Goal: Information Seeking & Learning: Learn about a topic

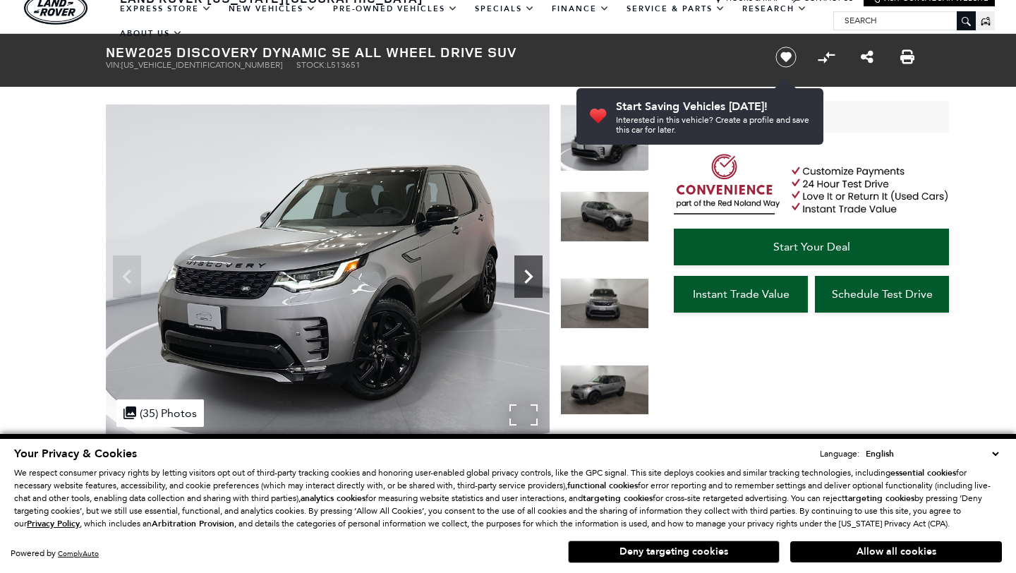
scroll to position [85, 0]
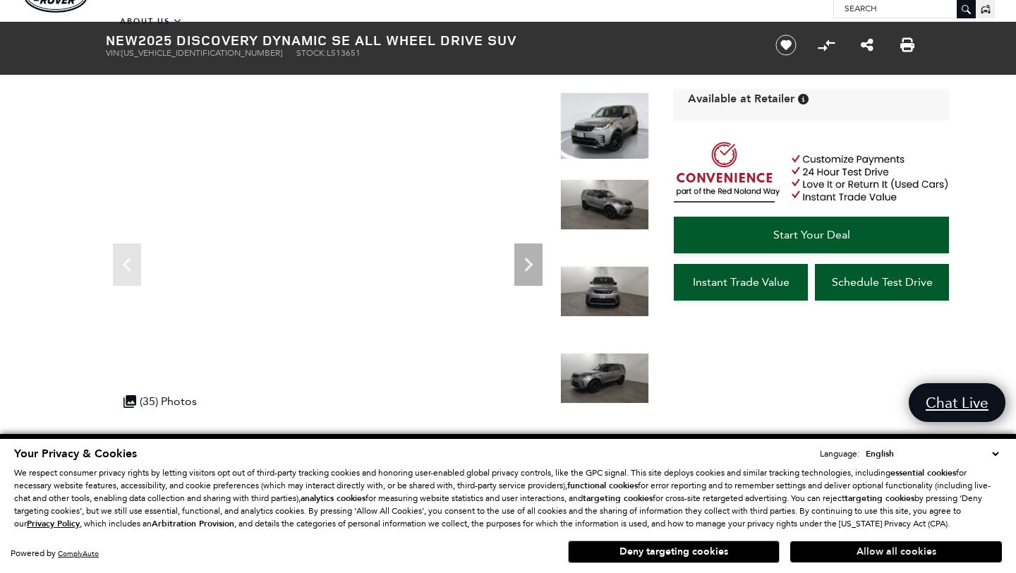
click at [905, 547] on button "Allow all cookies" at bounding box center [896, 551] width 212 height 21
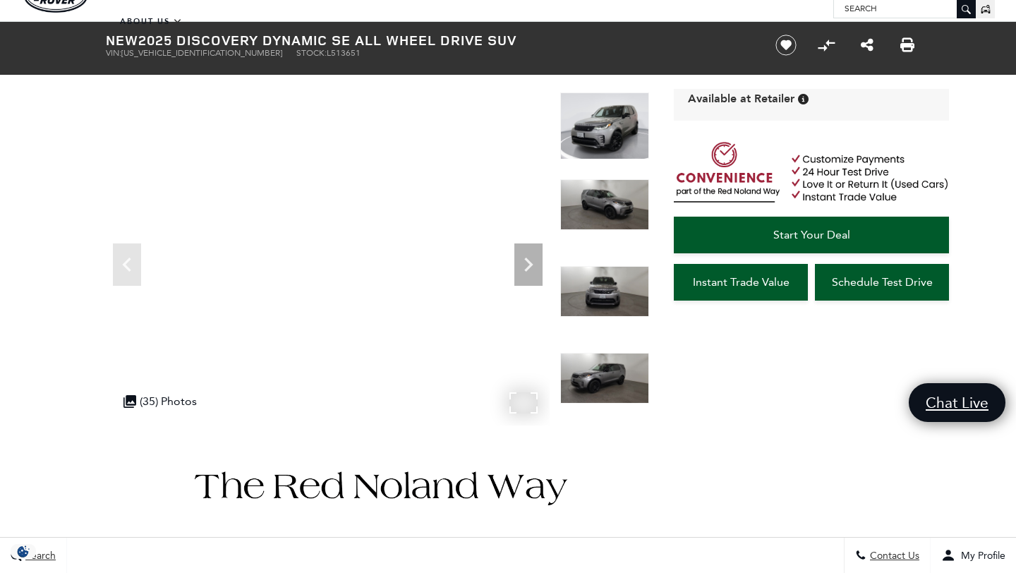
scroll to position [0, 0]
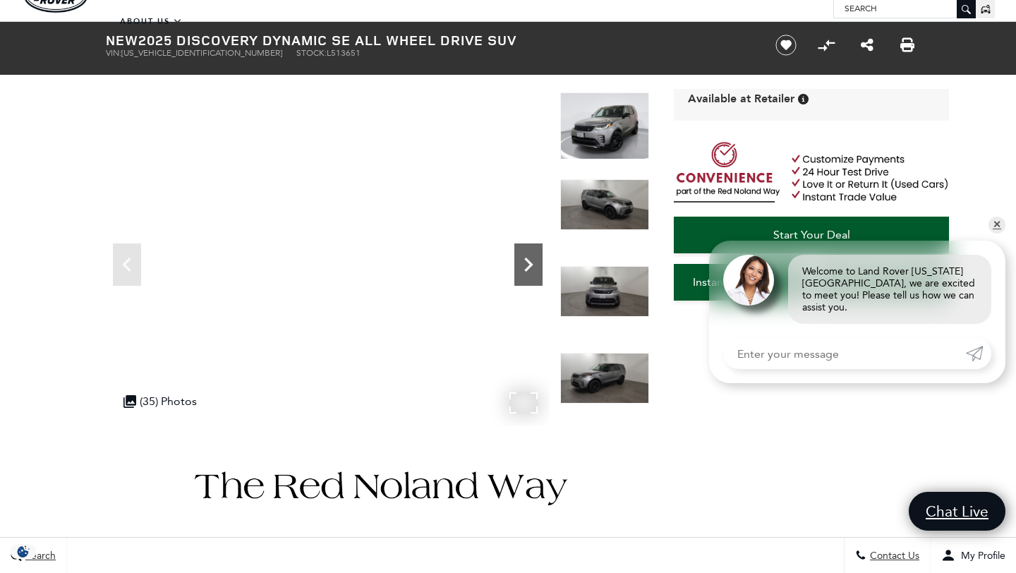
click at [534, 261] on icon "Next" at bounding box center [529, 265] width 28 height 28
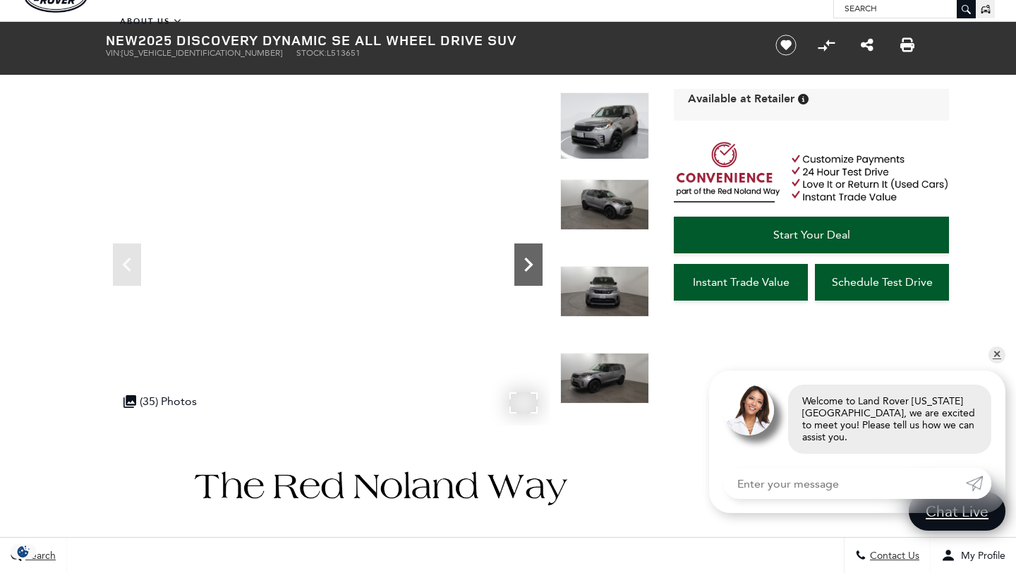
click at [534, 261] on icon "Next" at bounding box center [529, 265] width 28 height 28
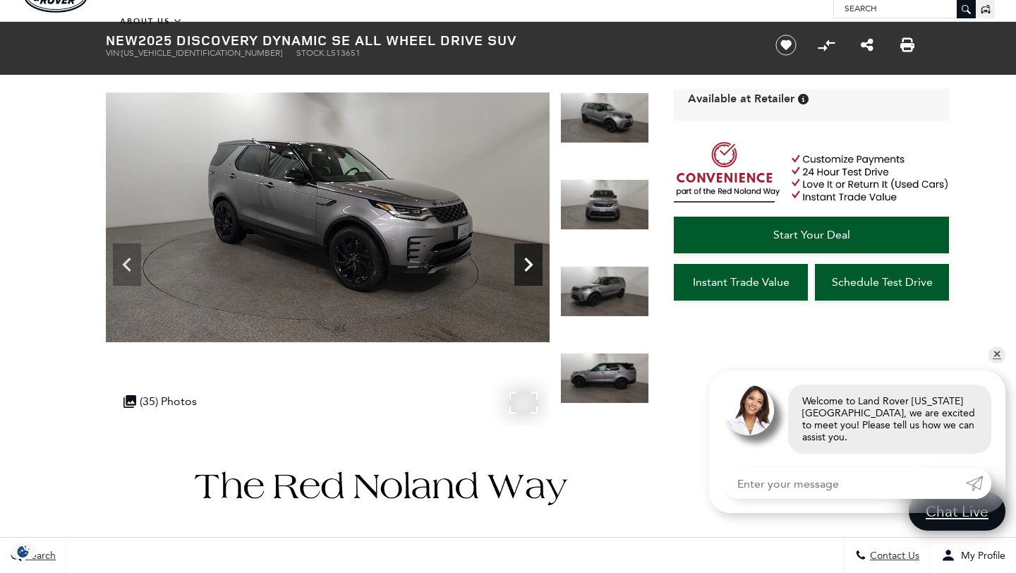
click at [534, 261] on icon "Next" at bounding box center [529, 265] width 28 height 28
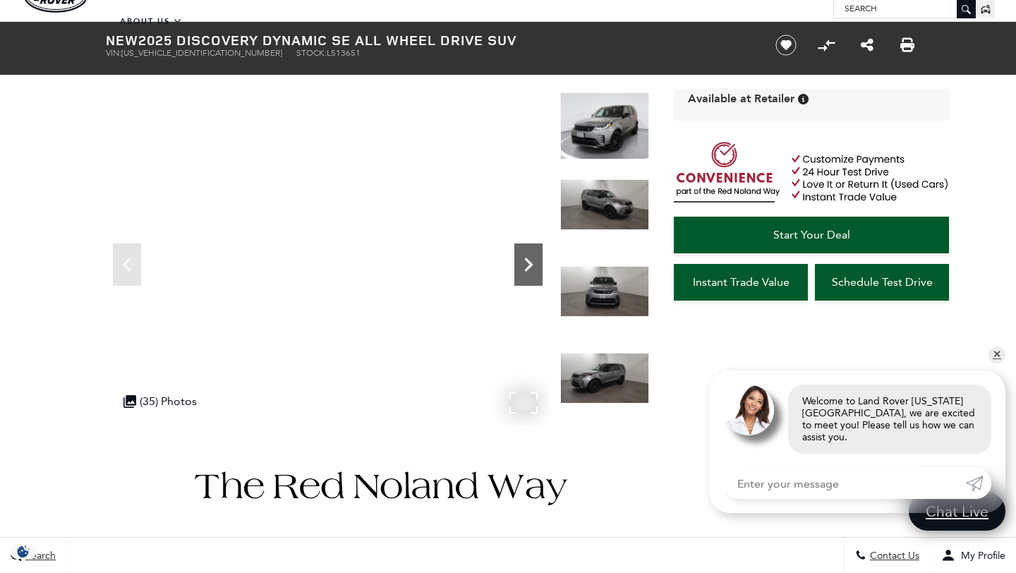
click at [534, 261] on icon "Next" at bounding box center [529, 265] width 28 height 28
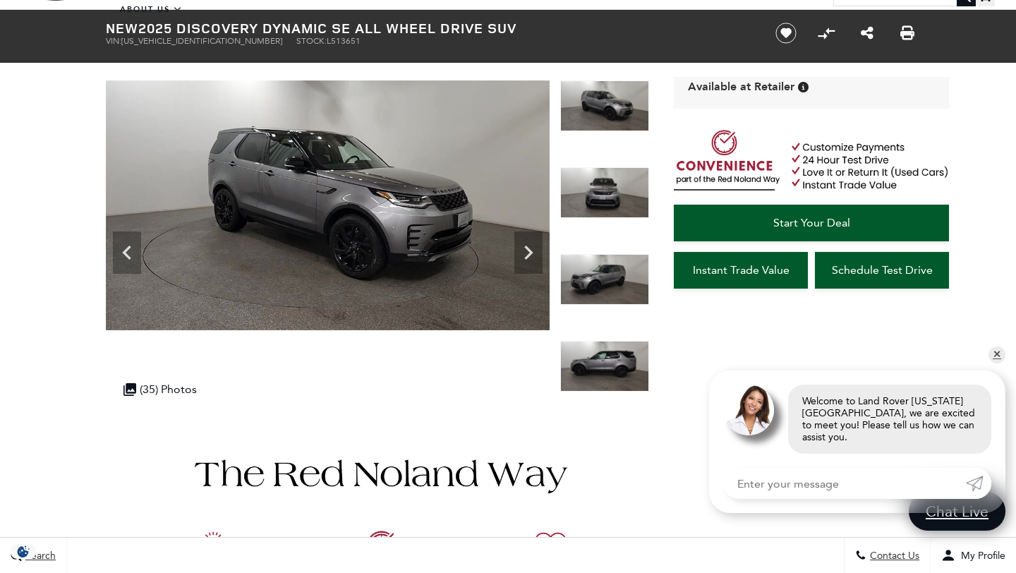
scroll to position [40, 0]
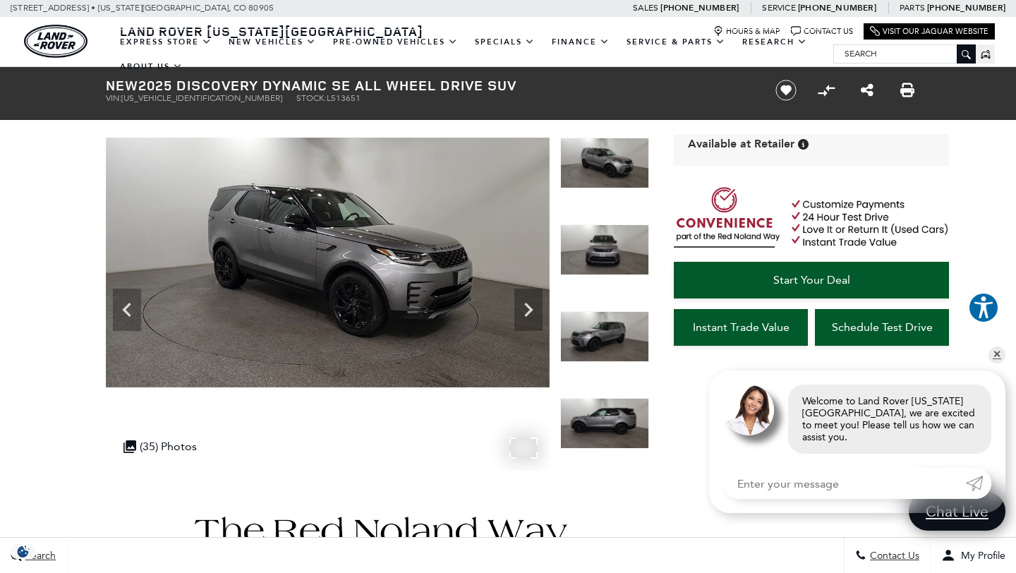
click at [182, 449] on div ".cls-1, .cls-3 { fill: #c50033; } .cls-1 { clip-rule: evenodd; } .cls-2 { clip-…" at bounding box center [160, 447] width 88 height 28
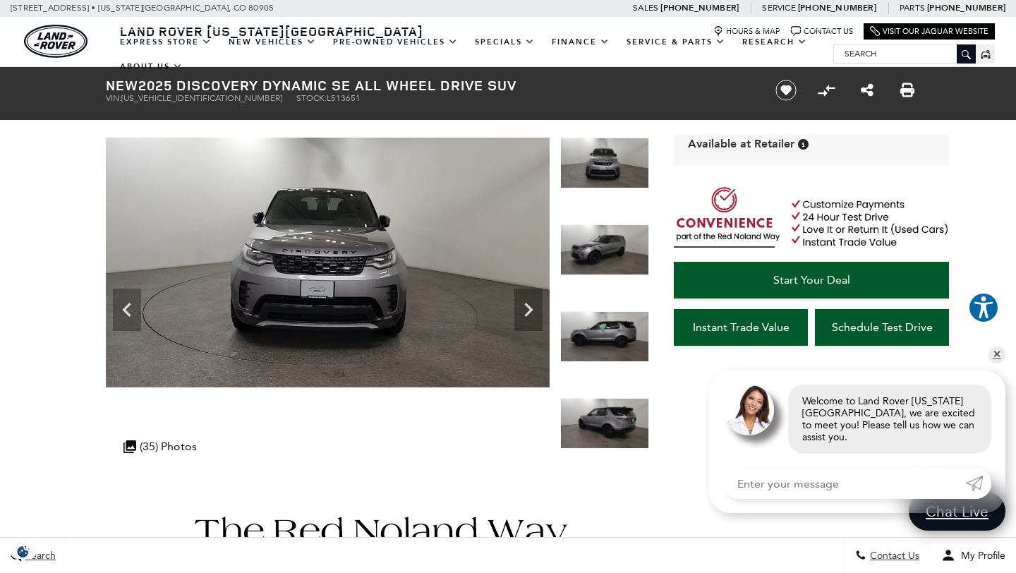
click at [600, 421] on img at bounding box center [604, 423] width 89 height 51
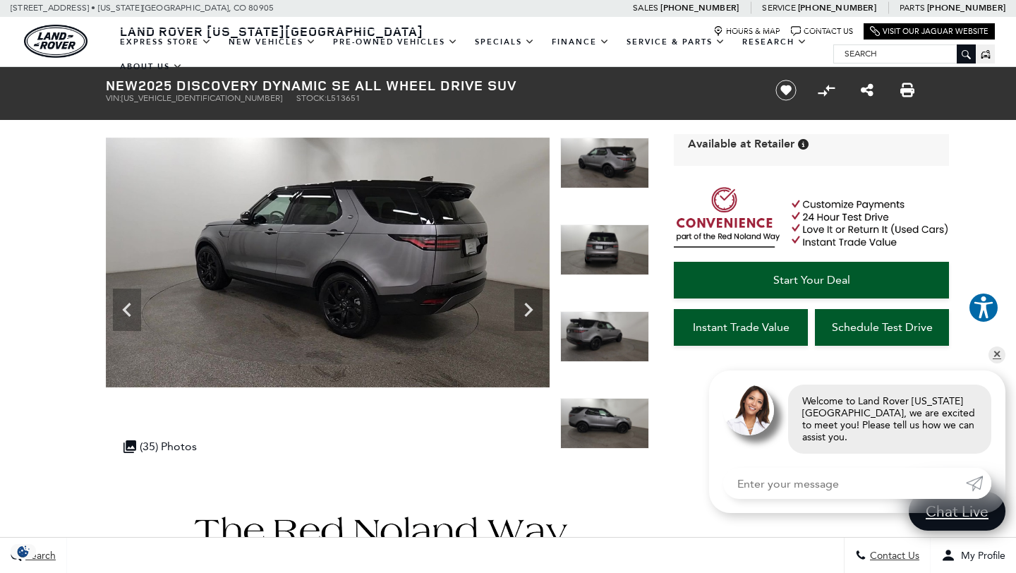
click at [606, 358] on img at bounding box center [604, 336] width 89 height 51
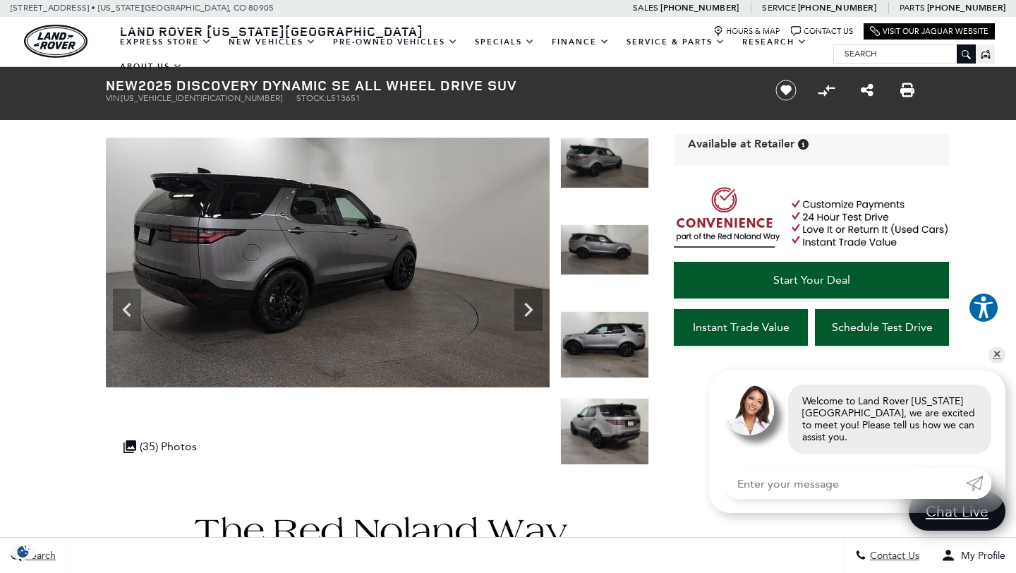
click at [618, 399] on img at bounding box center [604, 431] width 89 height 67
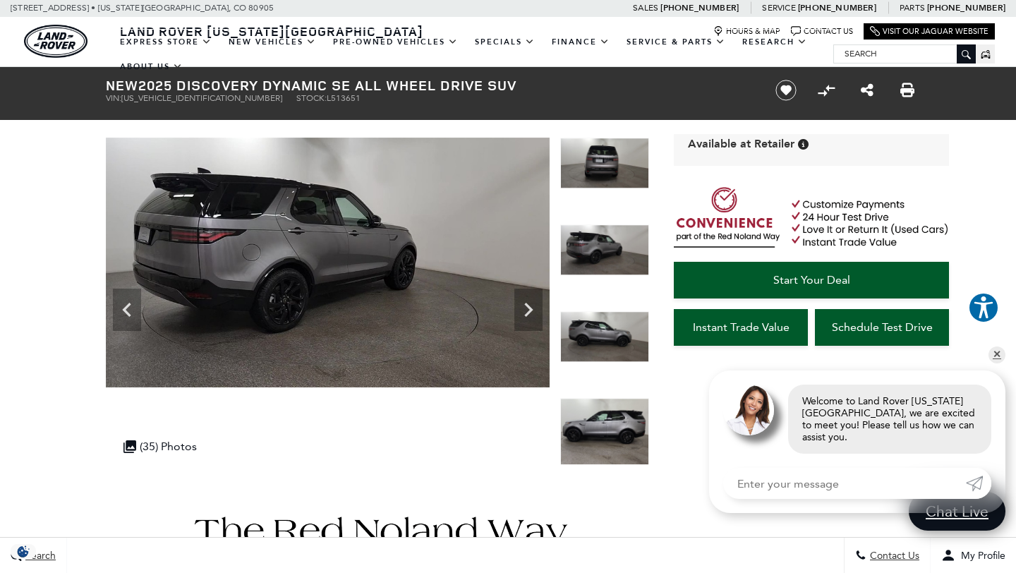
click at [624, 436] on img at bounding box center [604, 431] width 89 height 67
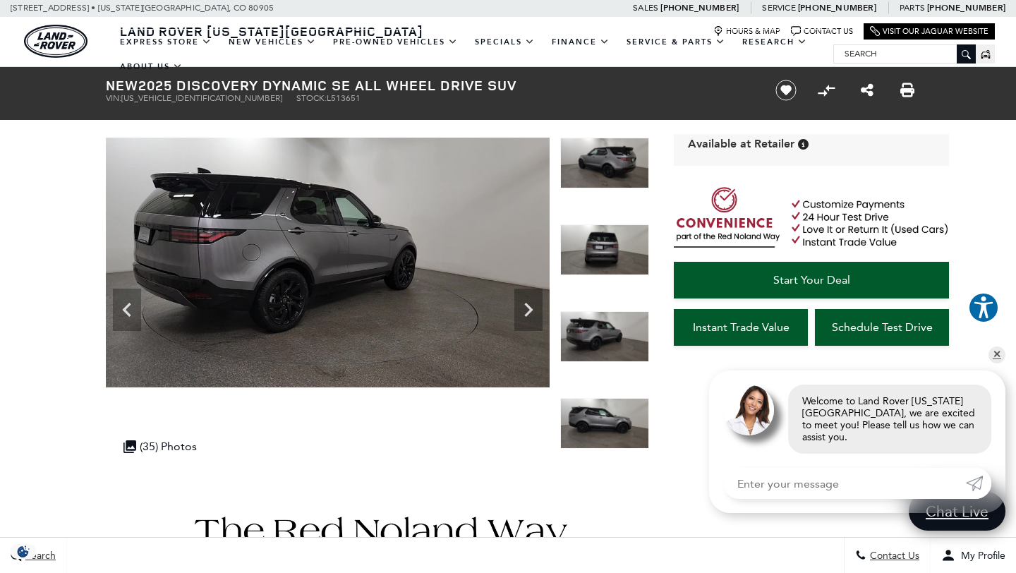
click at [643, 425] on img at bounding box center [604, 423] width 89 height 51
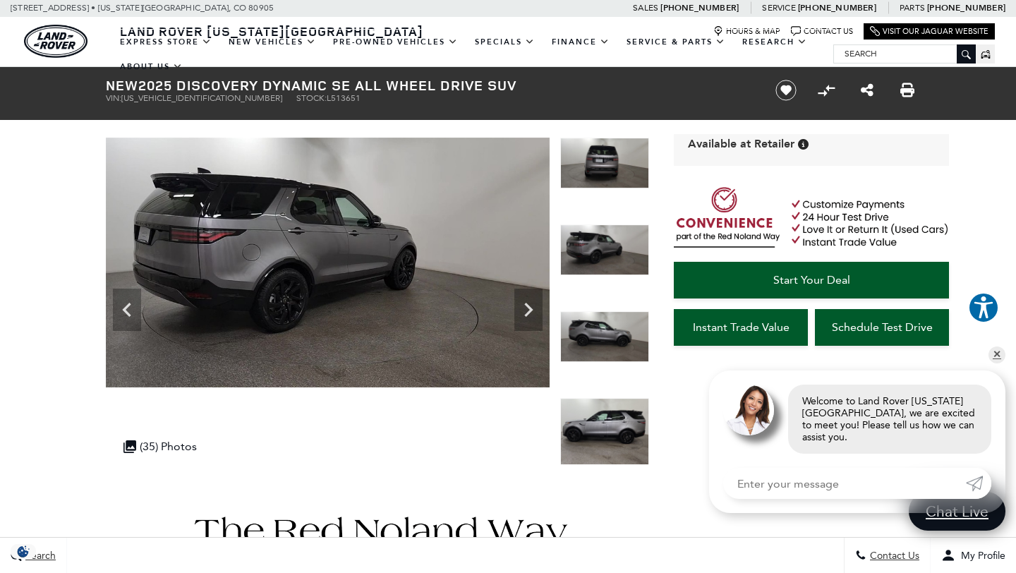
click at [630, 419] on img at bounding box center [604, 431] width 89 height 67
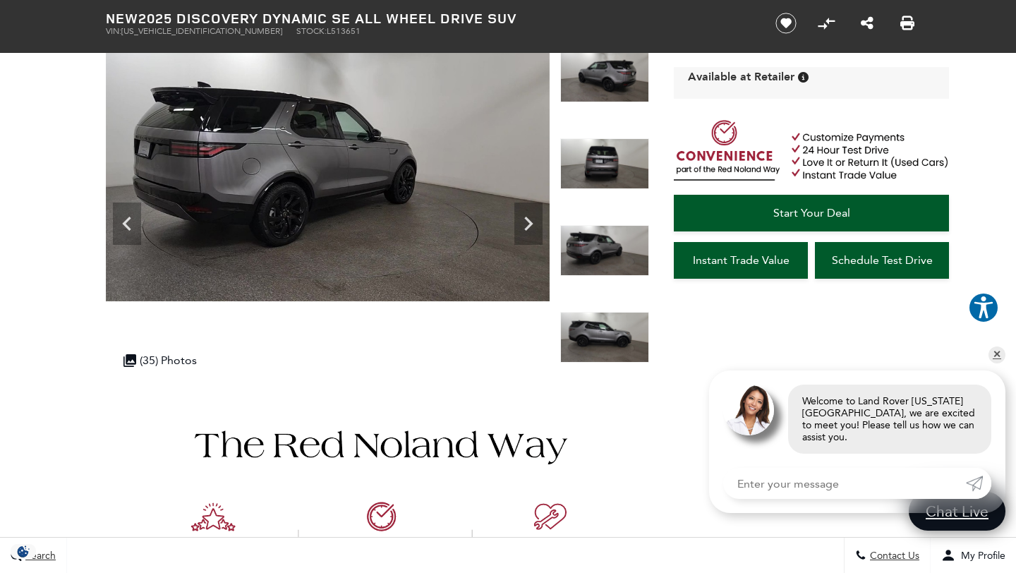
scroll to position [170, 0]
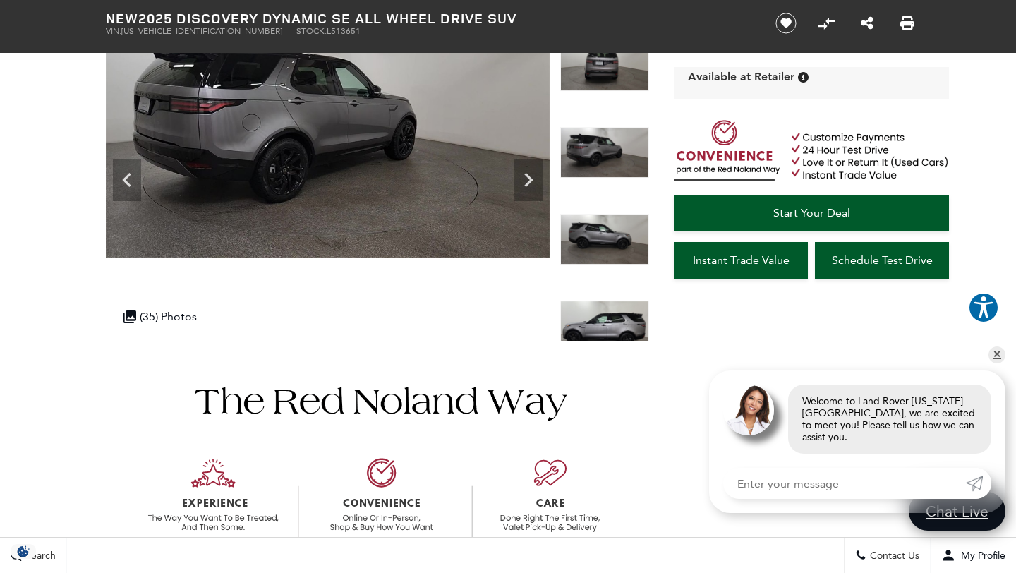
click at [591, 214] on img at bounding box center [604, 239] width 89 height 51
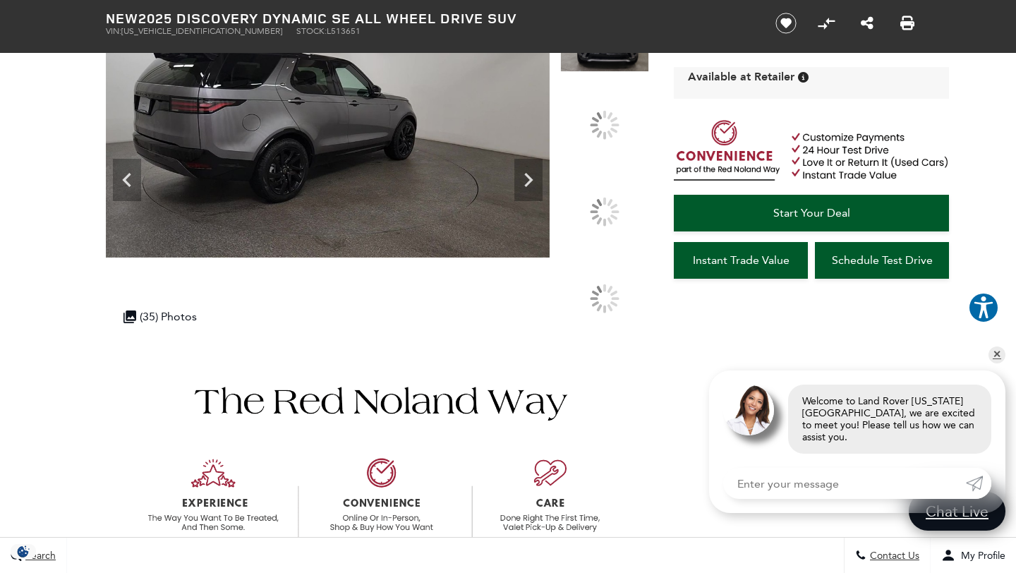
click at [582, 6] on section "New 2025 Discovery Dynamic SE All Wheel Drive SUV VIN: [US_VEHICLE_IDENTIFICATI…" at bounding box center [508, 139] width 847 height 404
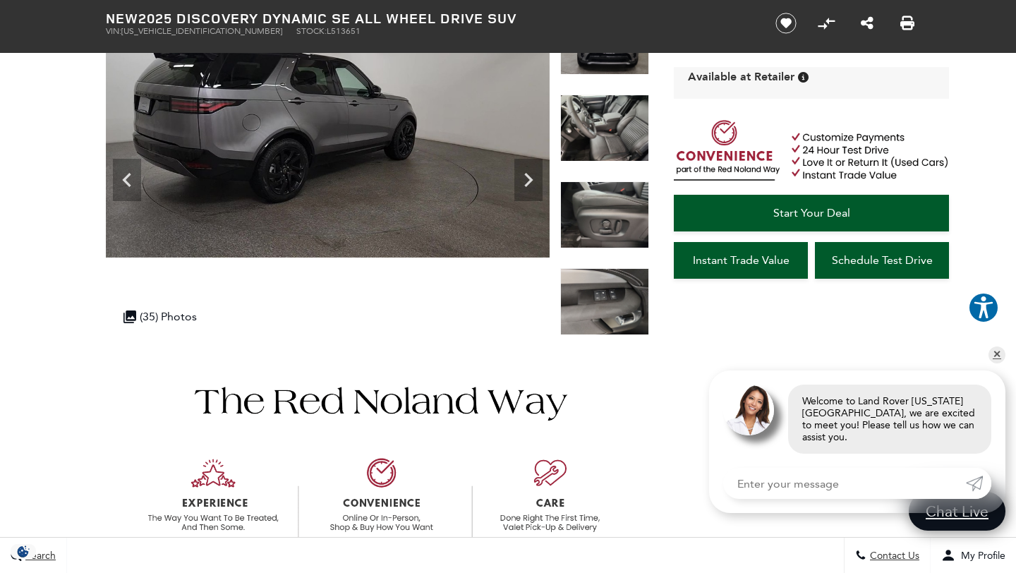
click at [604, 128] on img at bounding box center [604, 128] width 89 height 67
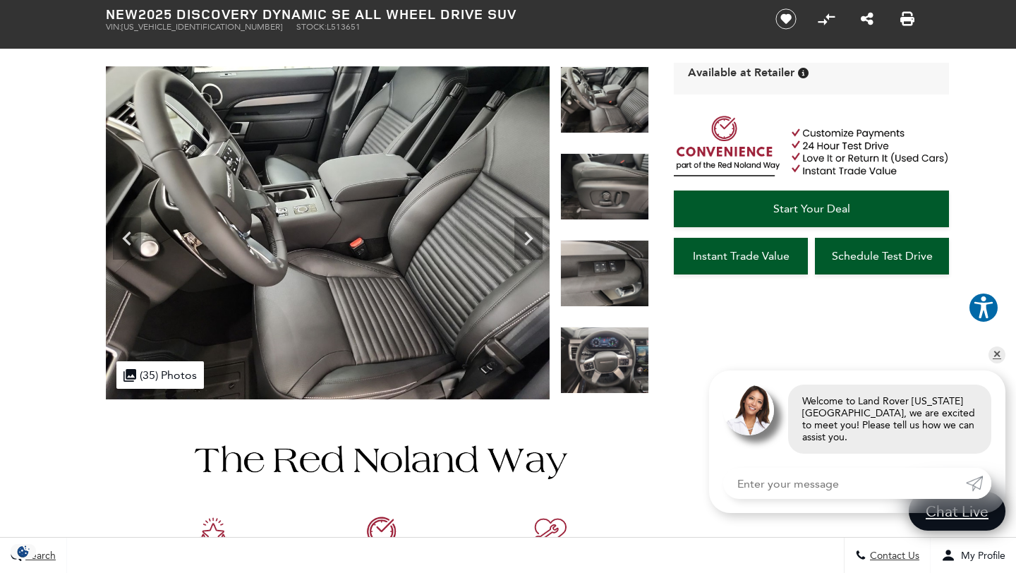
scroll to position [95, 0]
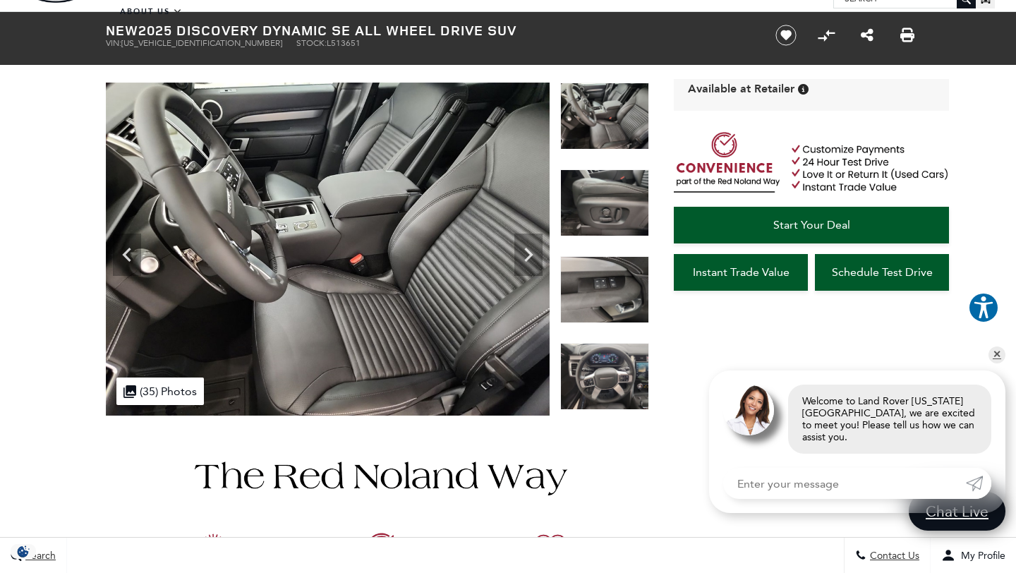
click at [613, 125] on img at bounding box center [604, 116] width 89 height 67
click at [649, 288] on img at bounding box center [604, 289] width 89 height 67
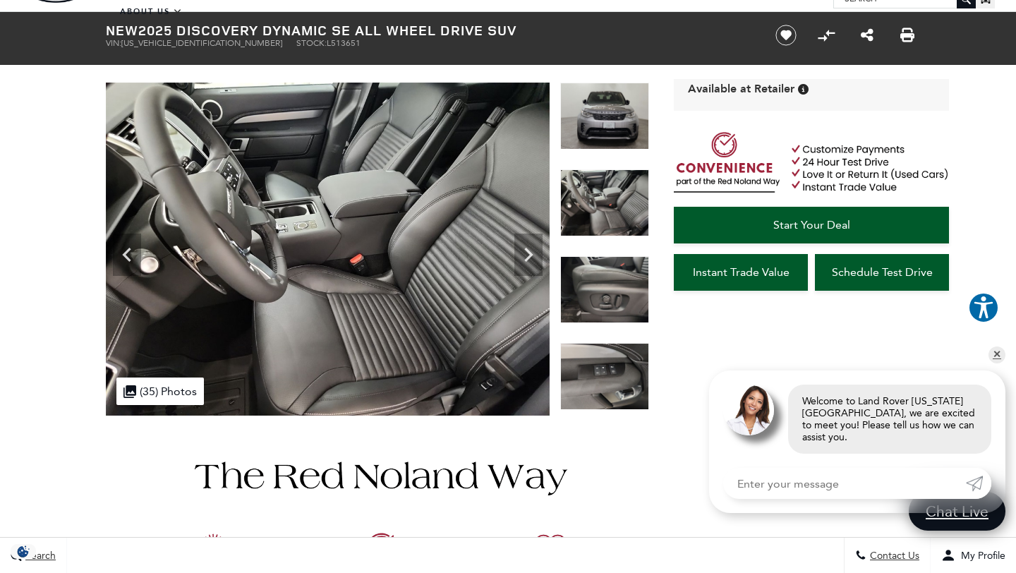
click at [617, 309] on img at bounding box center [604, 289] width 89 height 67
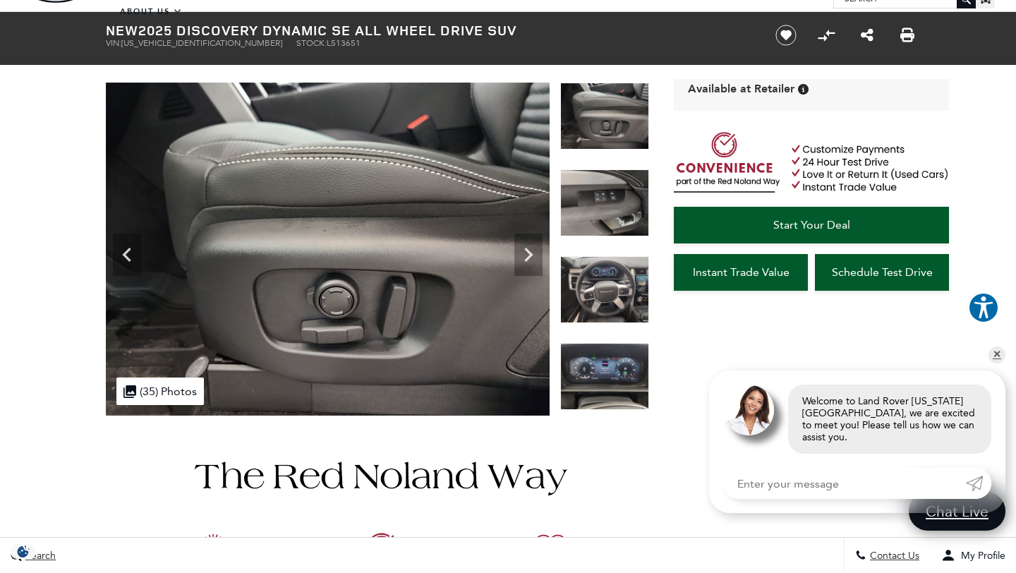
click at [610, 210] on img at bounding box center [604, 202] width 89 height 67
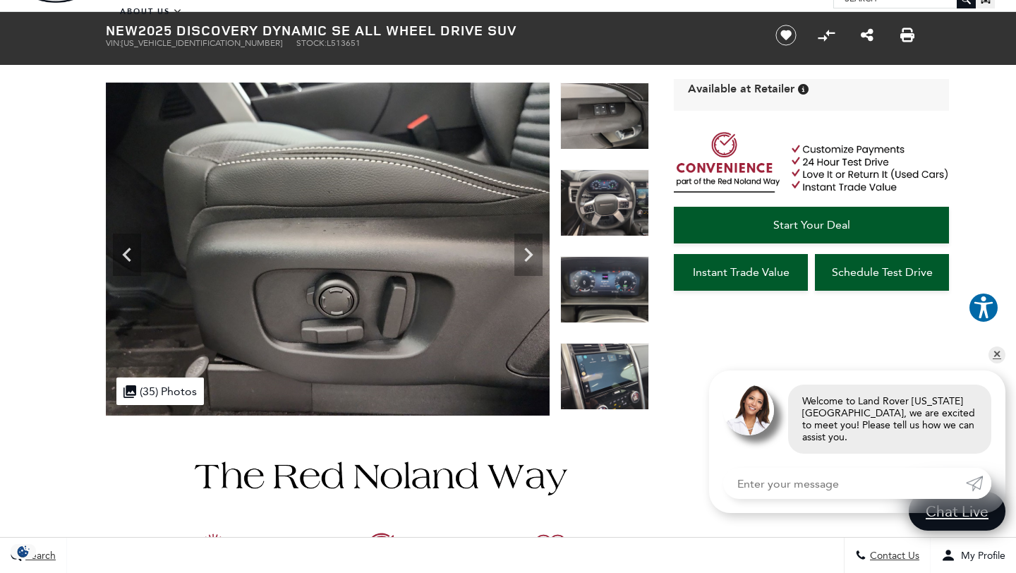
click at [614, 204] on img at bounding box center [604, 202] width 89 height 67
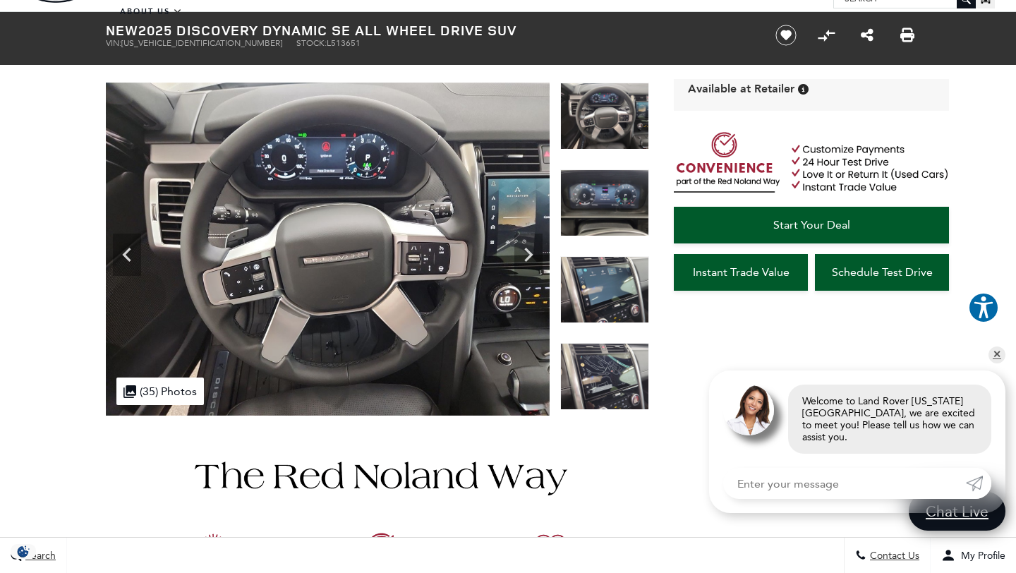
click at [615, 204] on img at bounding box center [604, 202] width 89 height 67
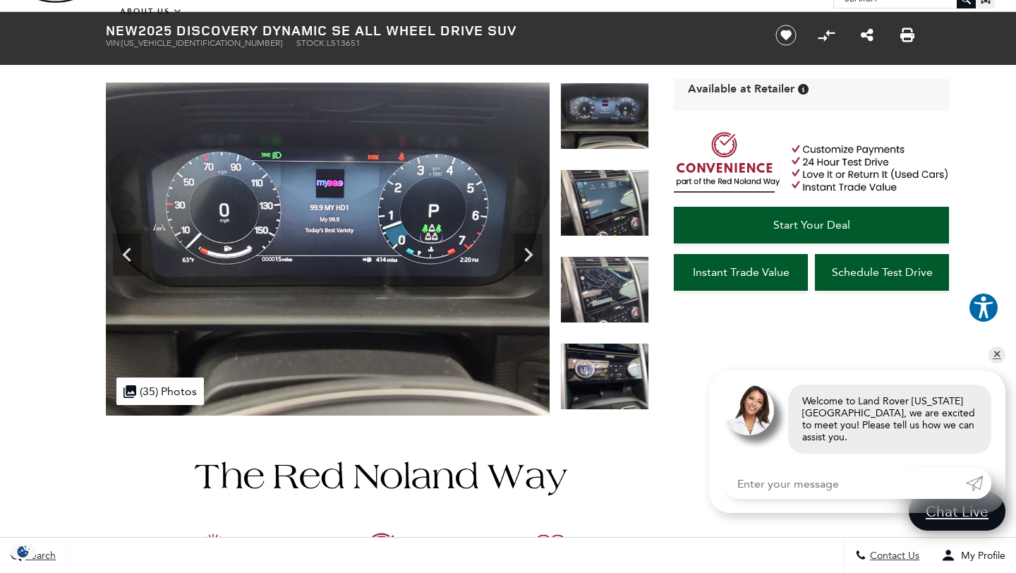
click at [615, 203] on img at bounding box center [604, 202] width 89 height 67
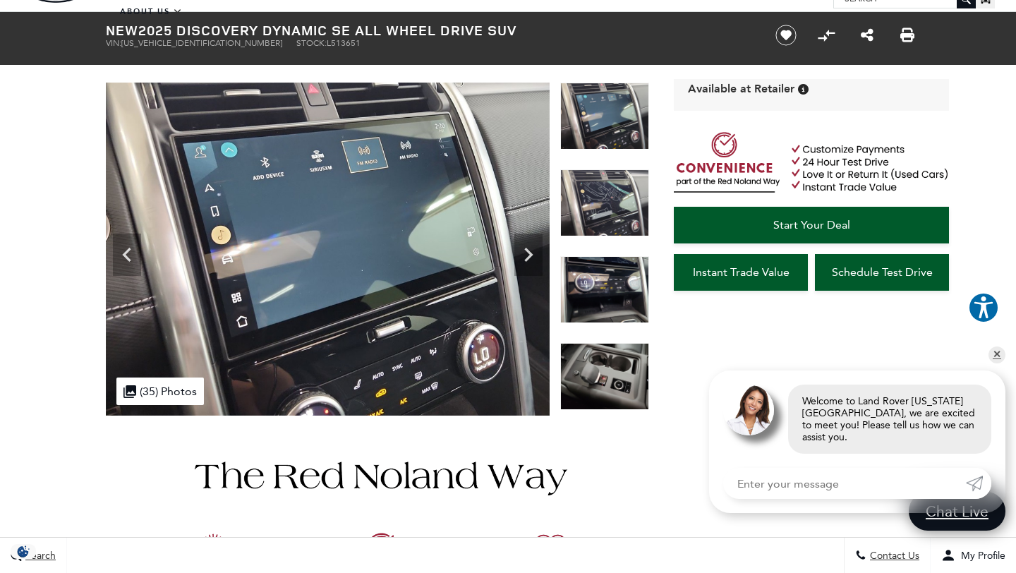
click at [615, 210] on img at bounding box center [604, 202] width 89 height 67
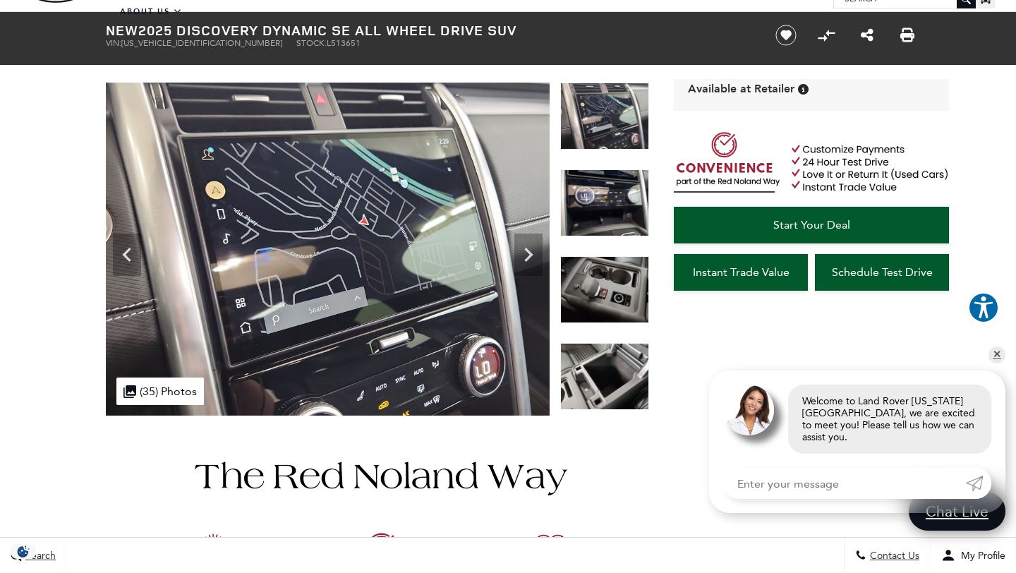
click at [615, 210] on img at bounding box center [604, 202] width 89 height 67
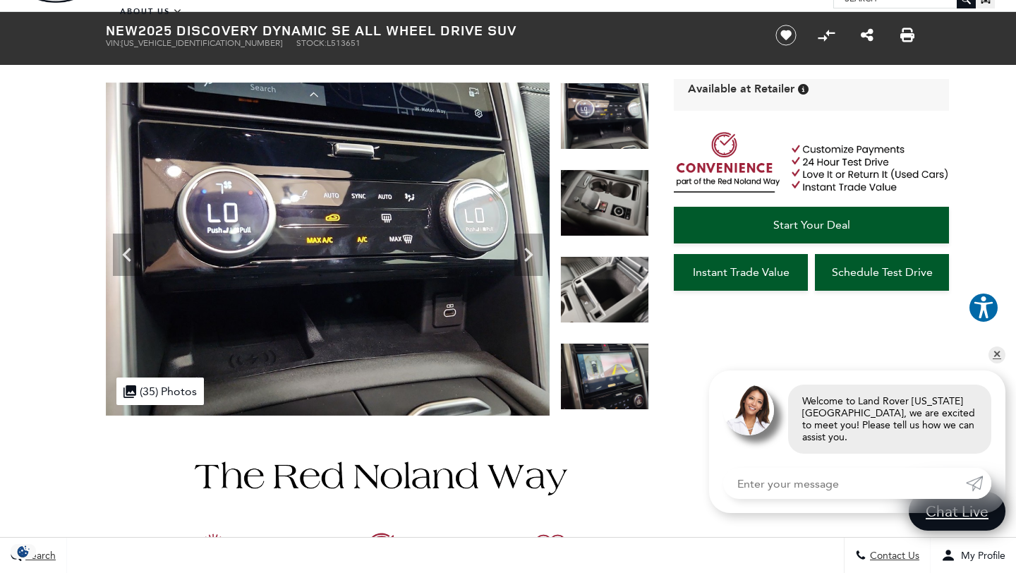
click at [616, 210] on img at bounding box center [604, 202] width 89 height 67
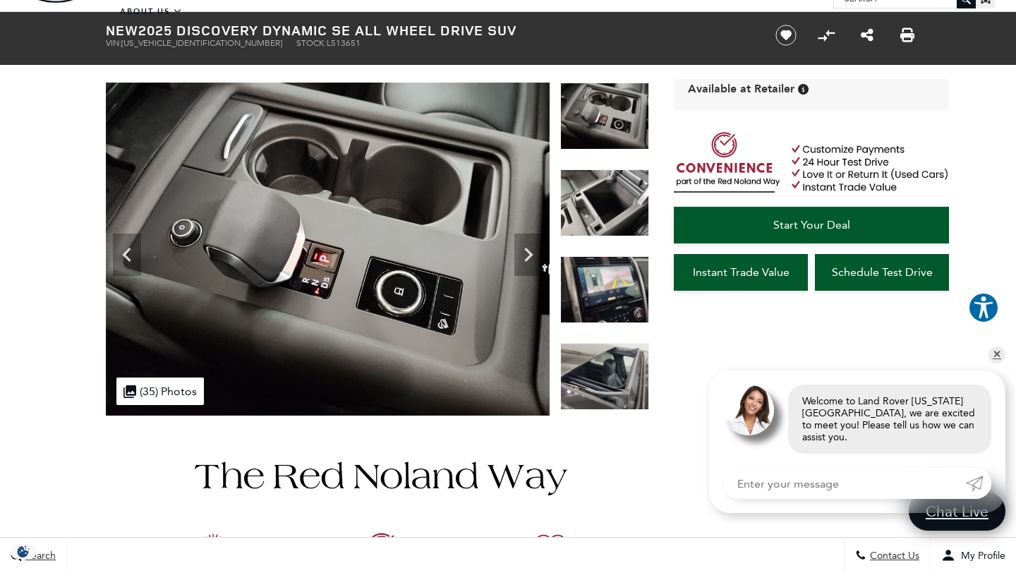
click at [617, 212] on img at bounding box center [604, 202] width 89 height 67
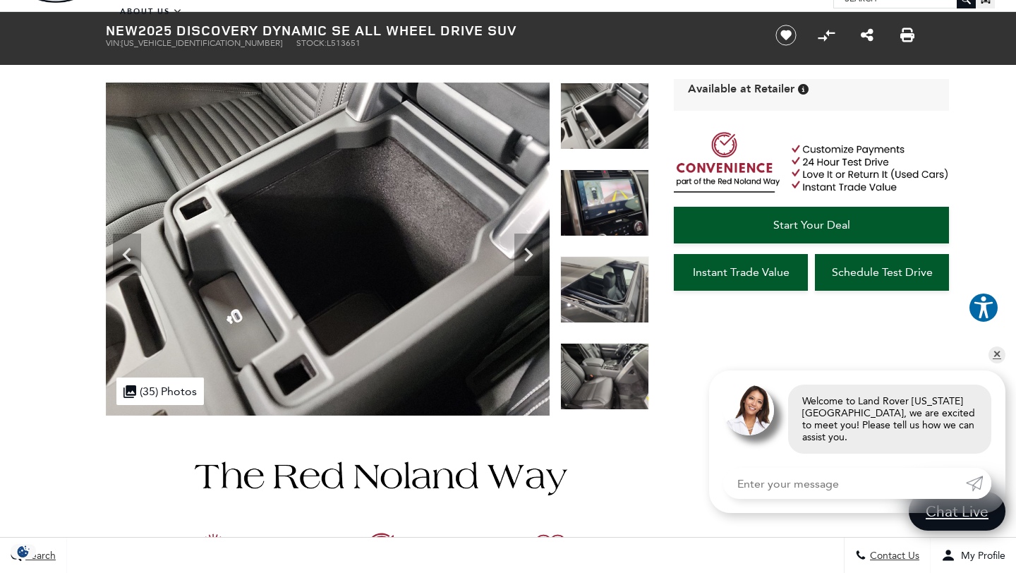
click at [618, 212] on img at bounding box center [604, 202] width 89 height 67
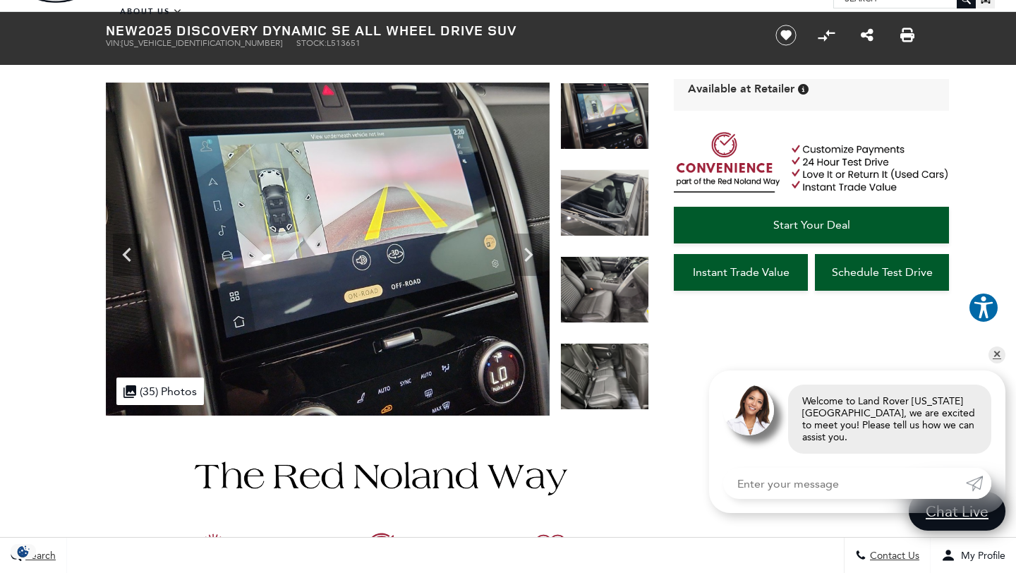
click at [619, 212] on img at bounding box center [604, 202] width 89 height 67
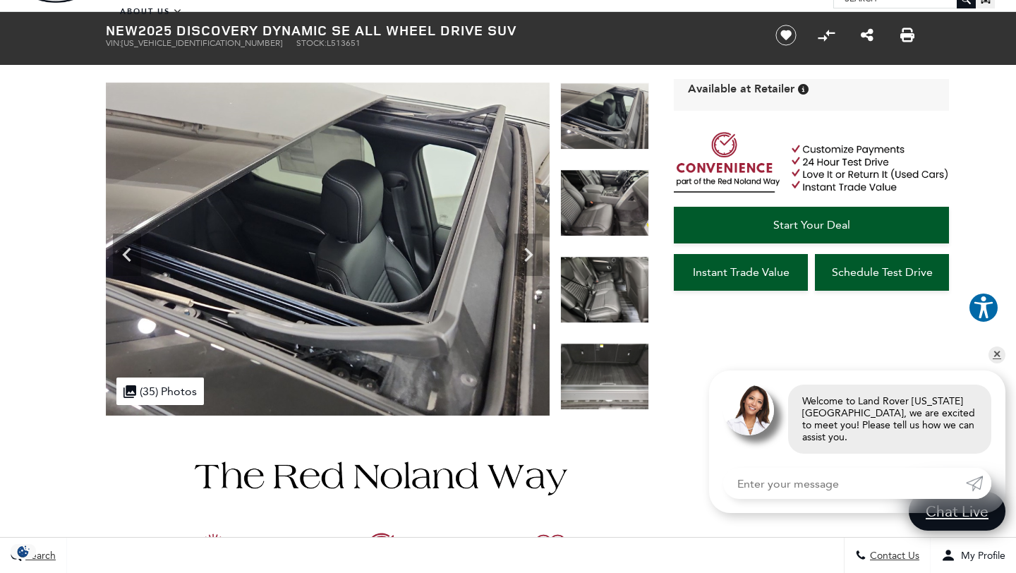
click at [612, 251] on div at bounding box center [604, 212] width 89 height 87
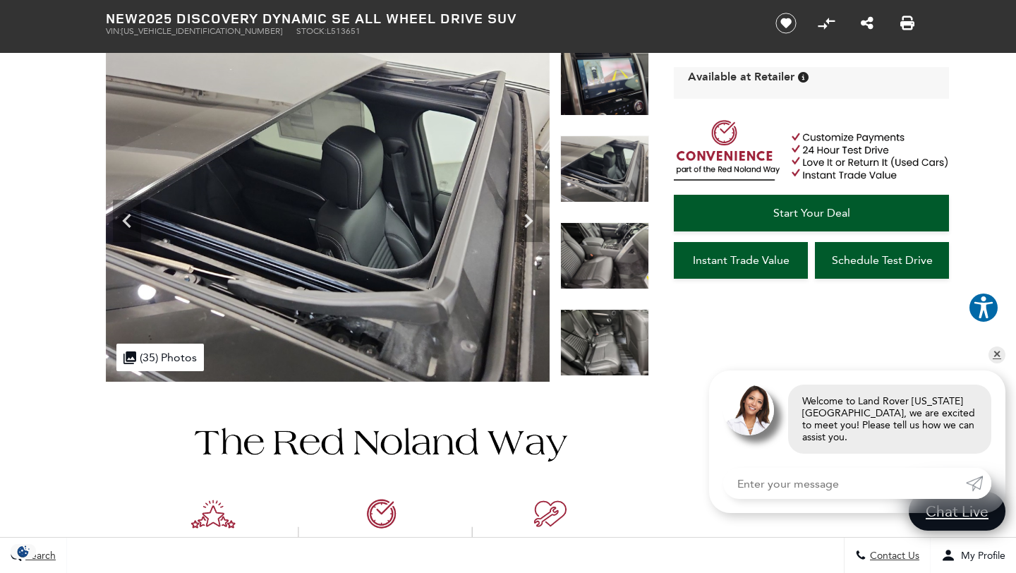
scroll to position [137, 0]
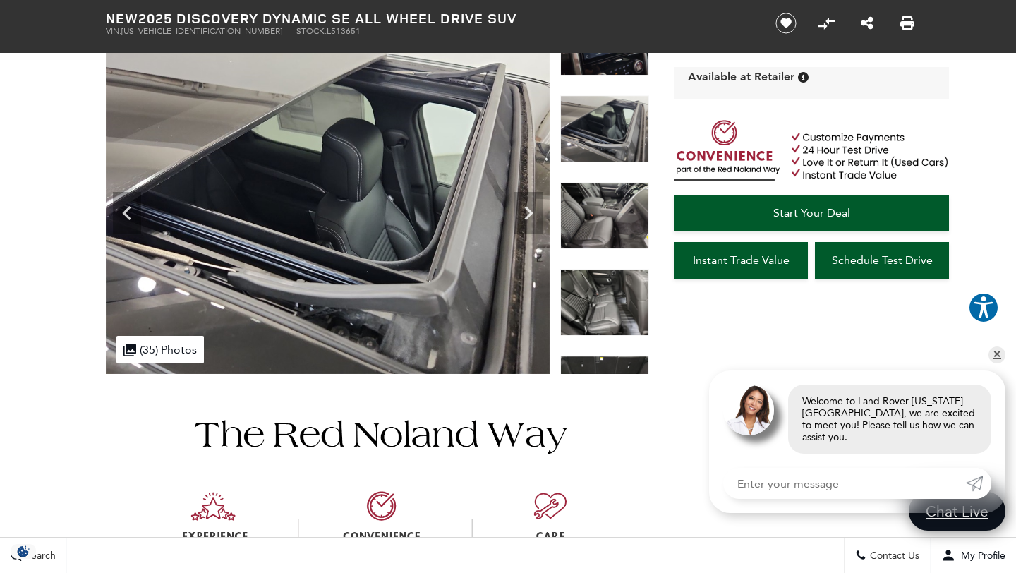
click at [598, 182] on img at bounding box center [604, 215] width 89 height 67
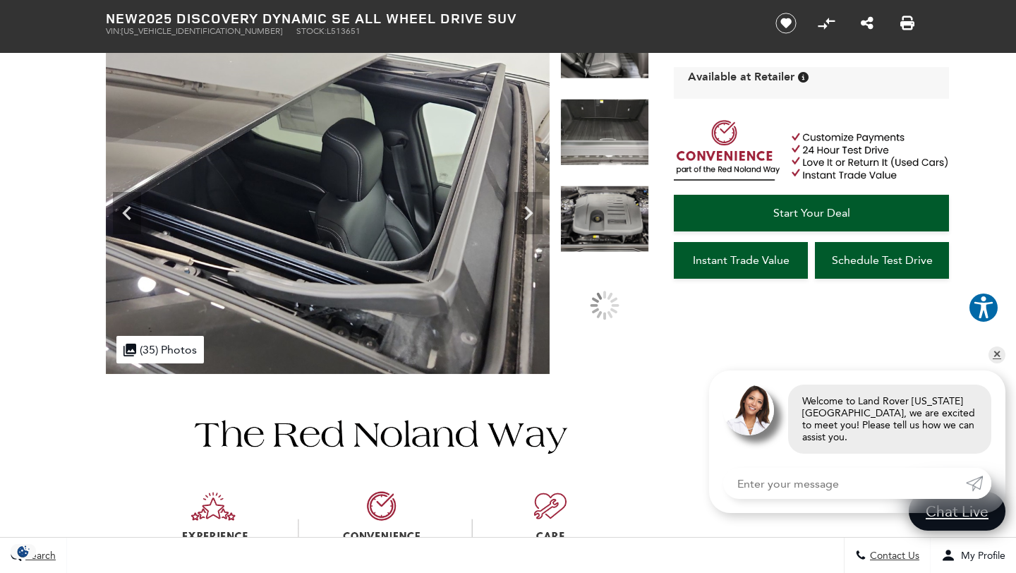
click at [588, 133] on img at bounding box center [604, 132] width 89 height 67
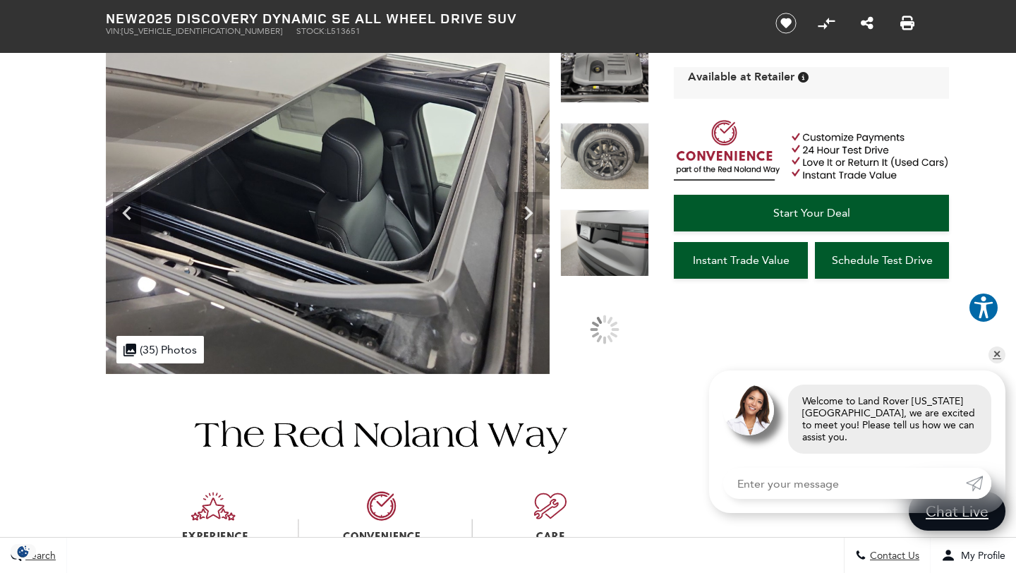
click at [583, 86] on img at bounding box center [604, 69] width 89 height 67
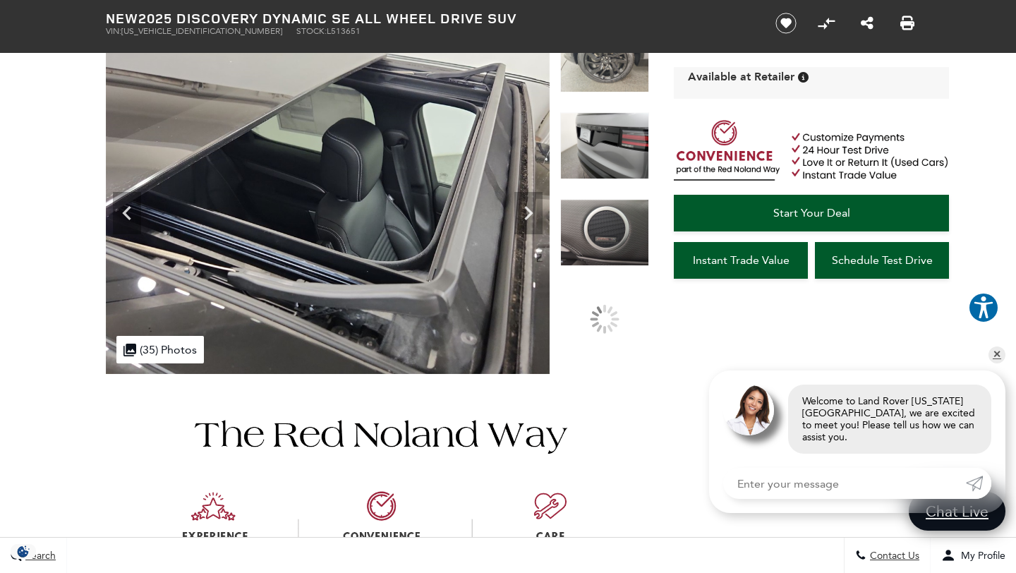
click at [594, 120] on img at bounding box center [604, 145] width 89 height 67
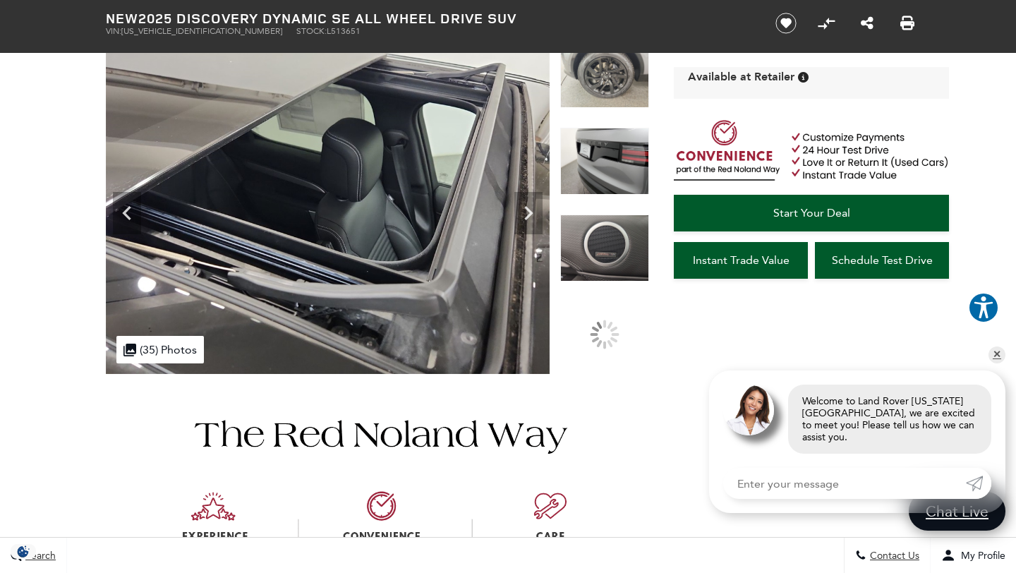
click at [617, 237] on img at bounding box center [604, 248] width 89 height 67
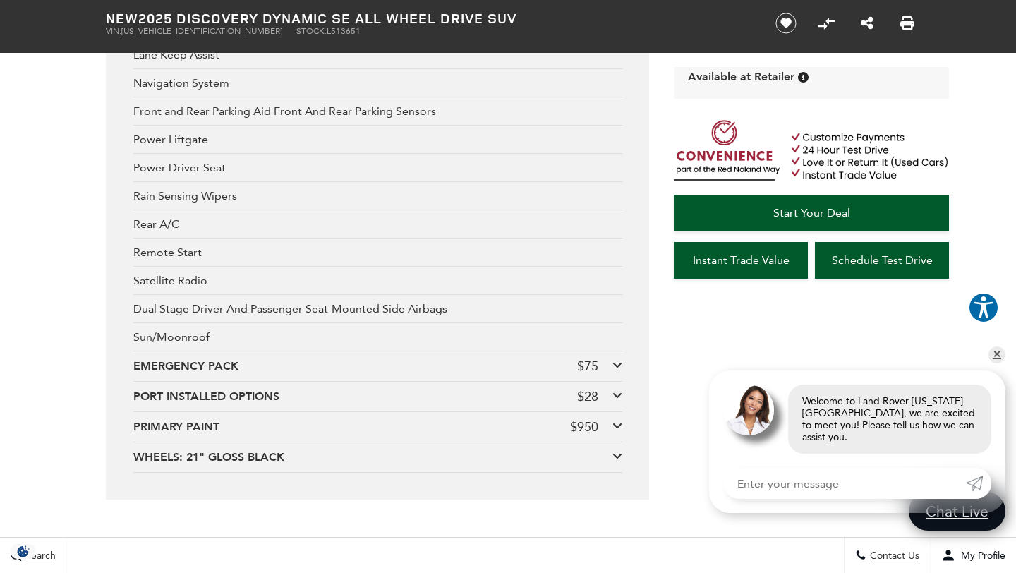
scroll to position [3069, 0]
